Goal: Transaction & Acquisition: Purchase product/service

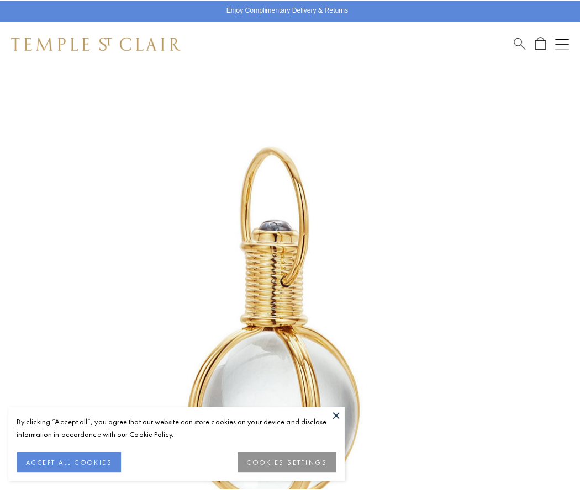
scroll to position [286, 0]
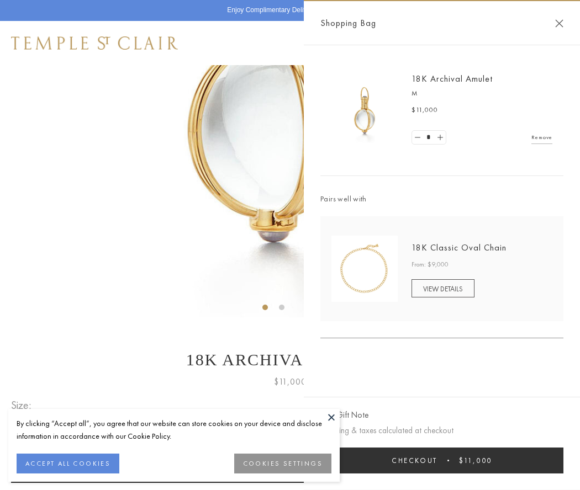
click at [442, 460] on button "Checkout $11,000" at bounding box center [441, 461] width 243 height 26
